Goal: Task Accomplishment & Management: Use online tool/utility

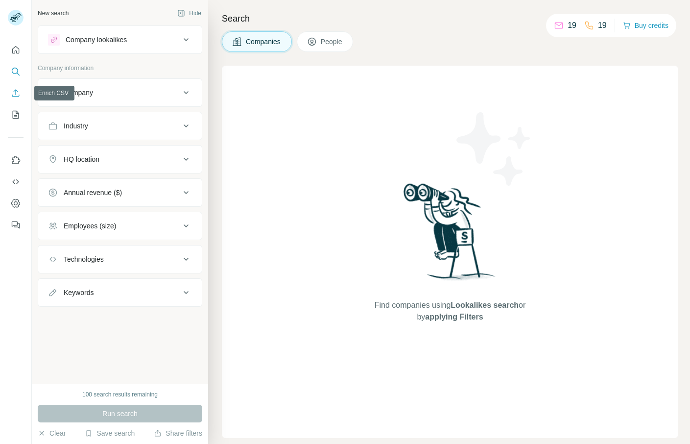
click at [16, 89] on icon "Enrich CSV" at bounding box center [16, 93] width 10 height 10
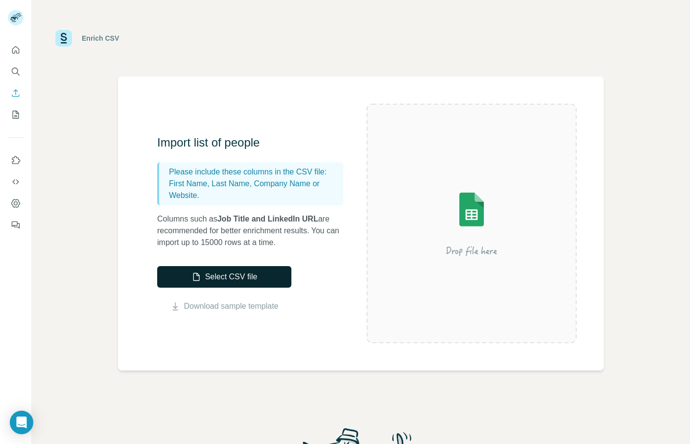
click at [234, 282] on button "Select CSV file" at bounding box center [224, 277] width 134 height 22
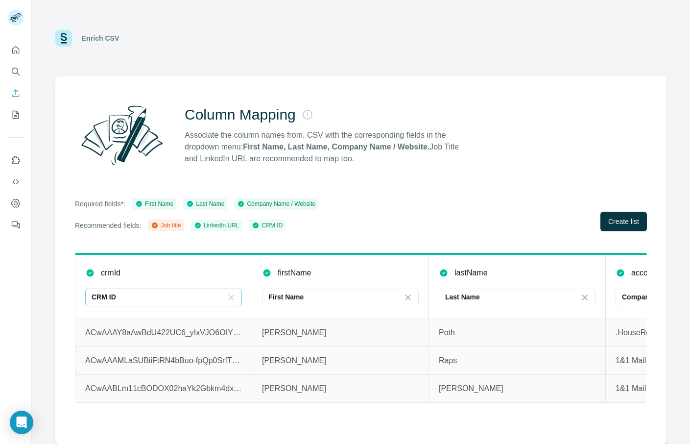
click at [233, 297] on icon at bounding box center [231, 298] width 10 height 10
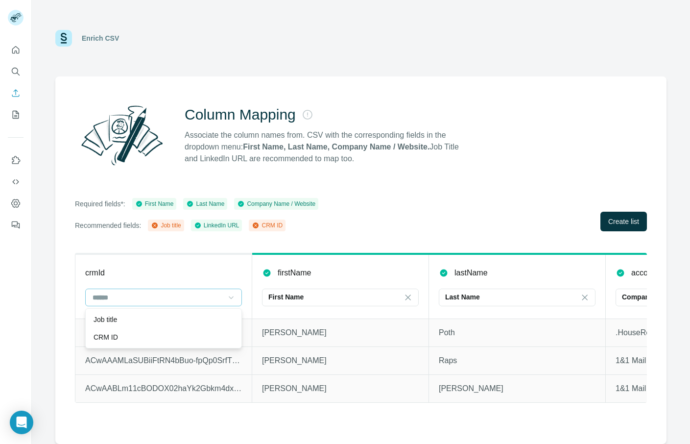
click at [493, 182] on div "Column Mapping Associate the column names from. CSV with the corresponding fiel…" at bounding box center [360, 259] width 611 height 367
click at [621, 221] on span "Create list" at bounding box center [624, 222] width 31 height 10
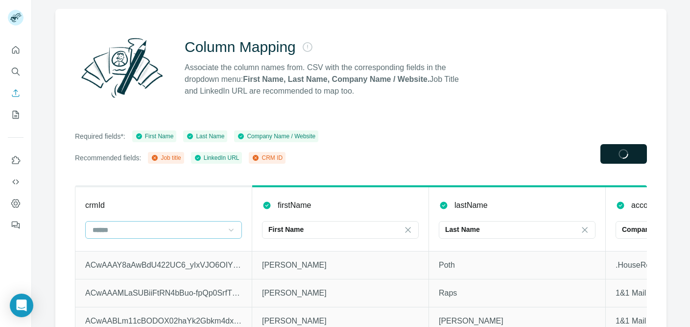
scroll to position [94, 0]
